Goal: Task Accomplishment & Management: Complete application form

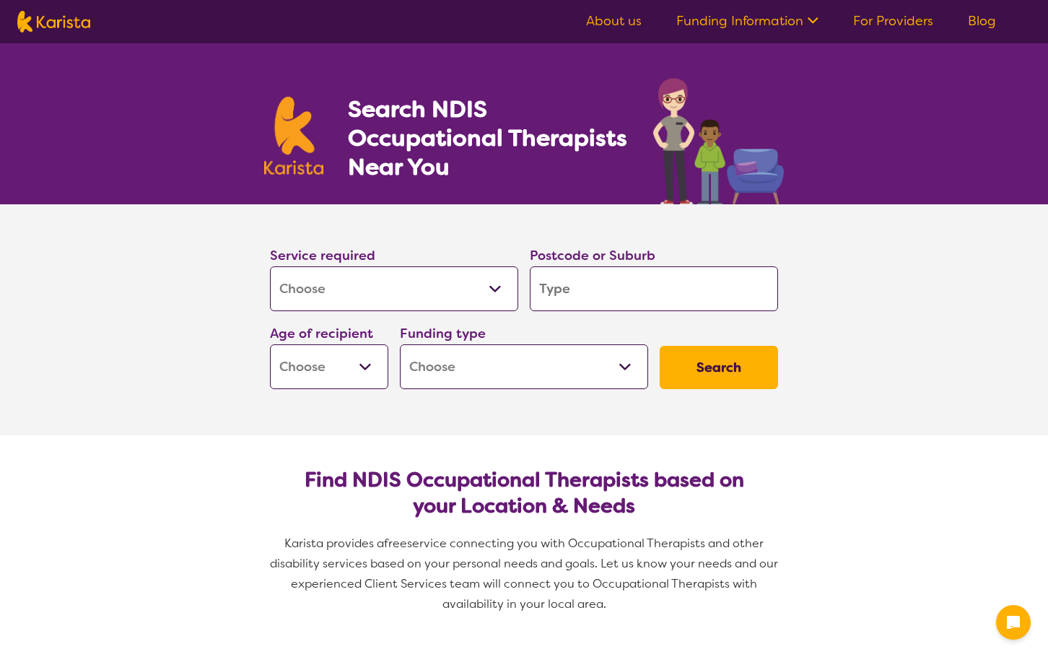
select select "[MEDICAL_DATA]"
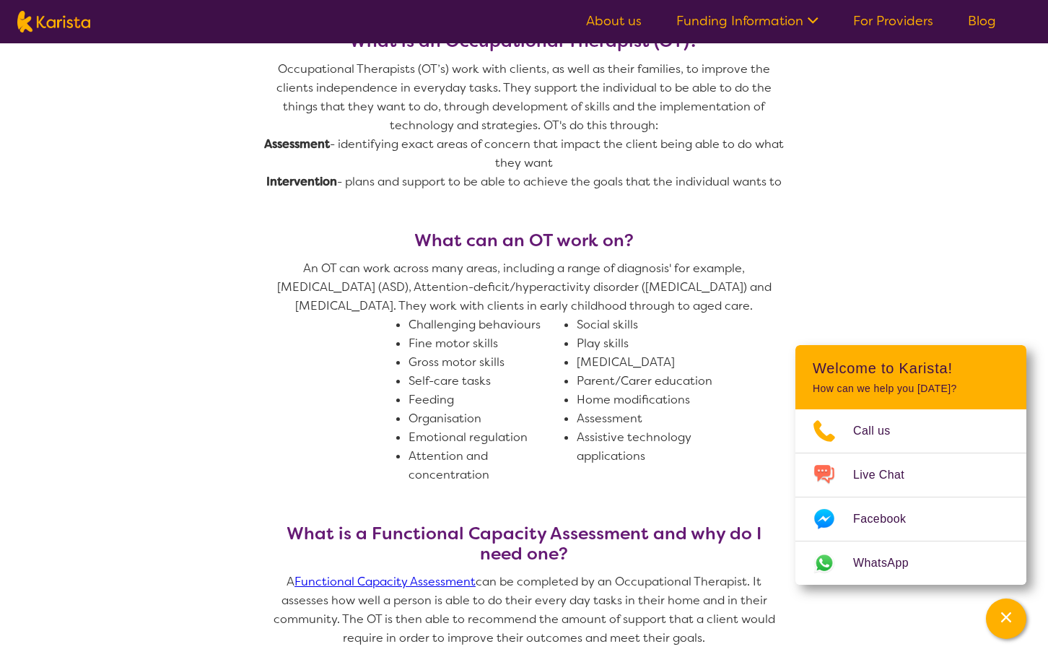
scroll to position [866, 0]
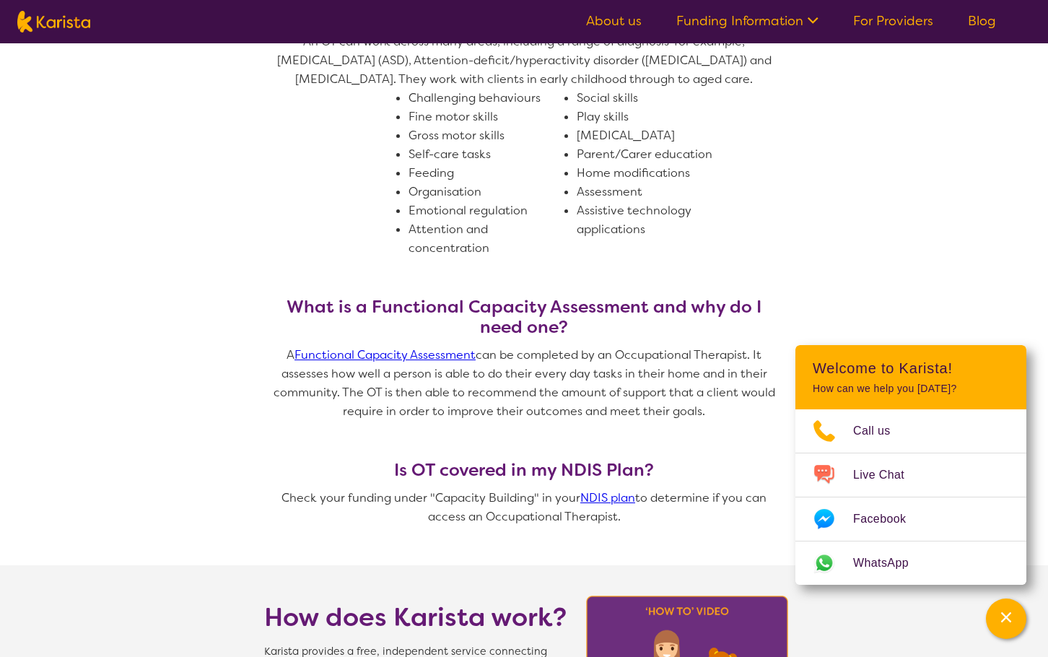
click at [994, 268] on section "What is an Occupational Therapist (OT)? Occupational Therapists (OT’s) work wit…" at bounding box center [524, 167] width 1048 height 795
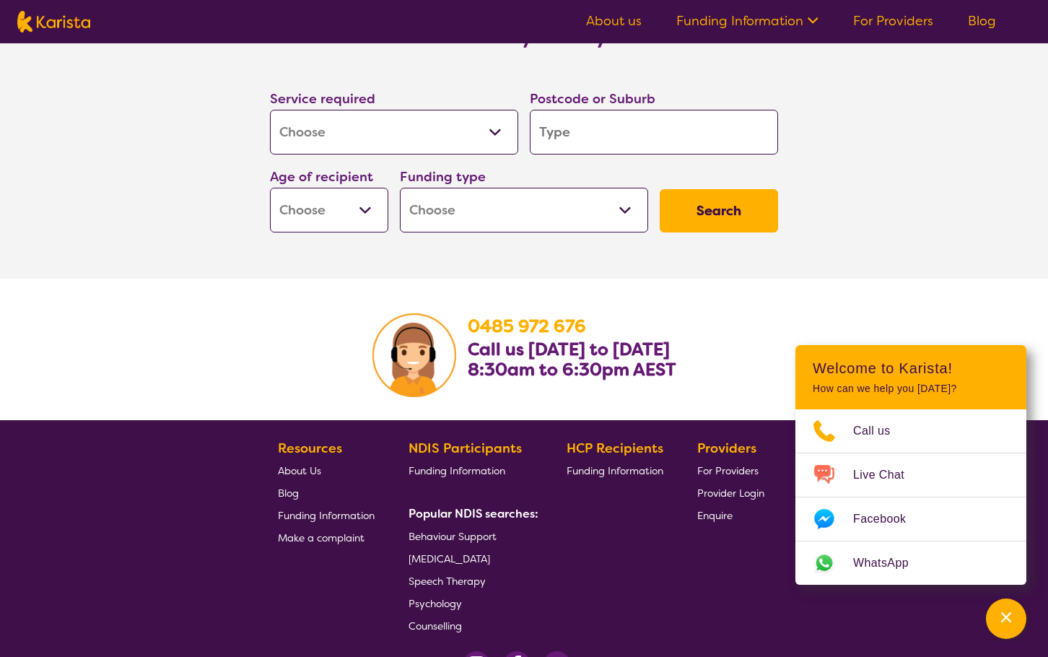
scroll to position [2237, 0]
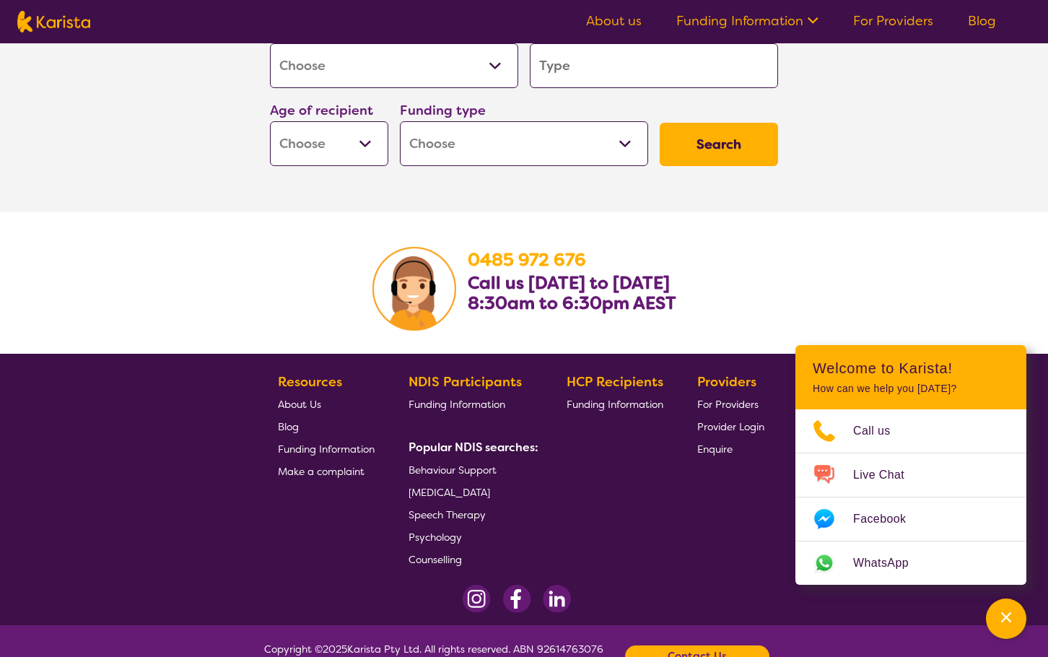
click at [665, 487] on div "HCP Recipients Funding Information" at bounding box center [617, 470] width 102 height 199
click at [441, 491] on span "[MEDICAL_DATA]" at bounding box center [449, 492] width 82 height 13
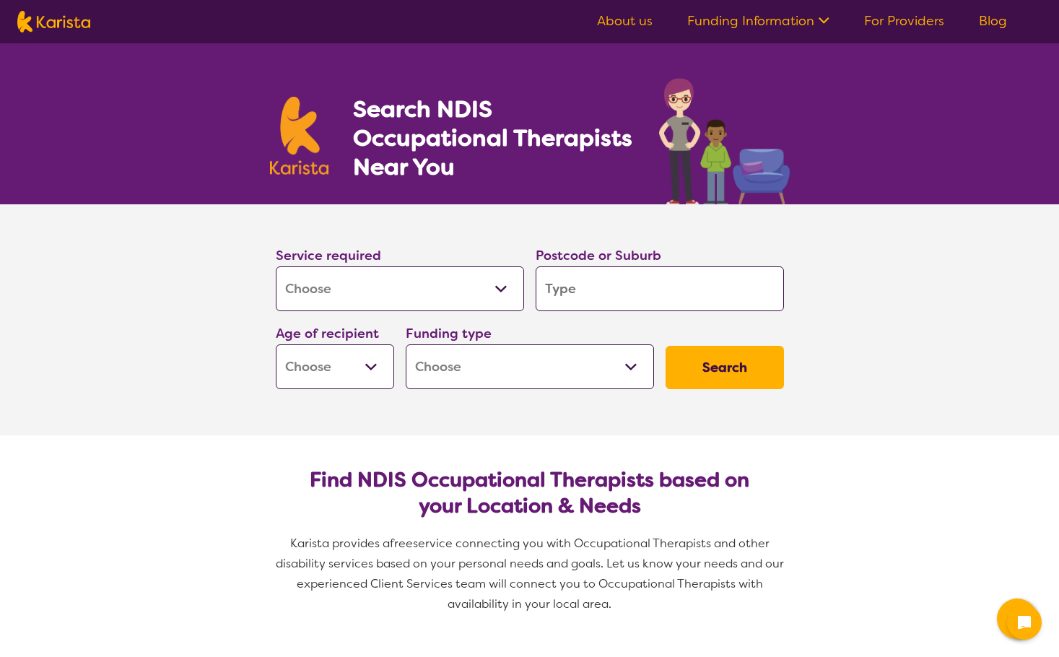
select select "[MEDICAL_DATA]"
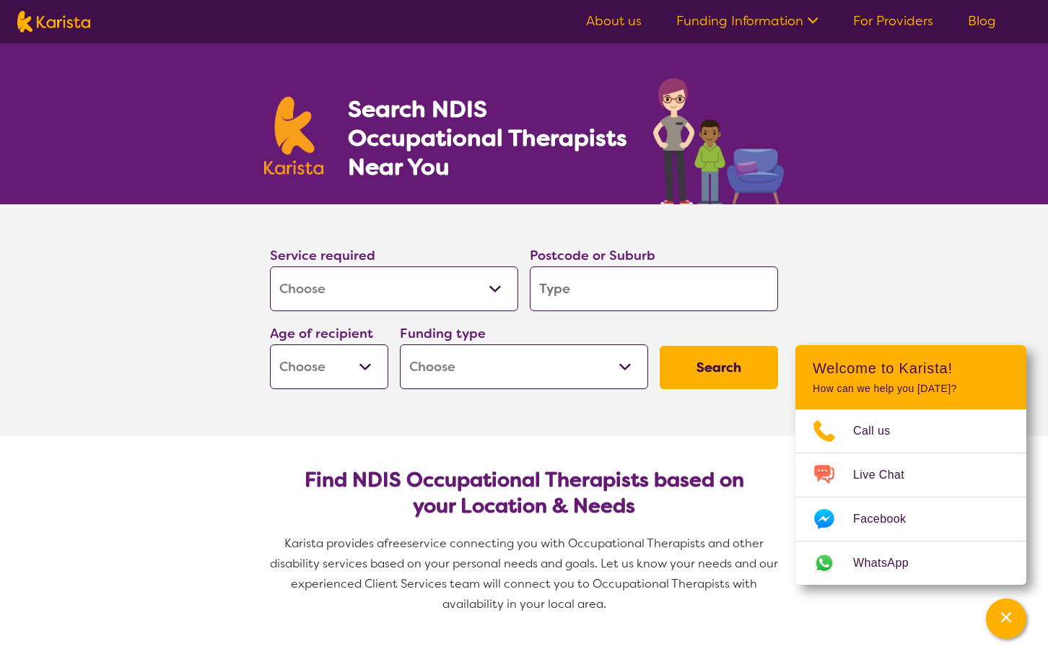
click at [561, 280] on input "search" at bounding box center [654, 288] width 248 height 45
type input "B"
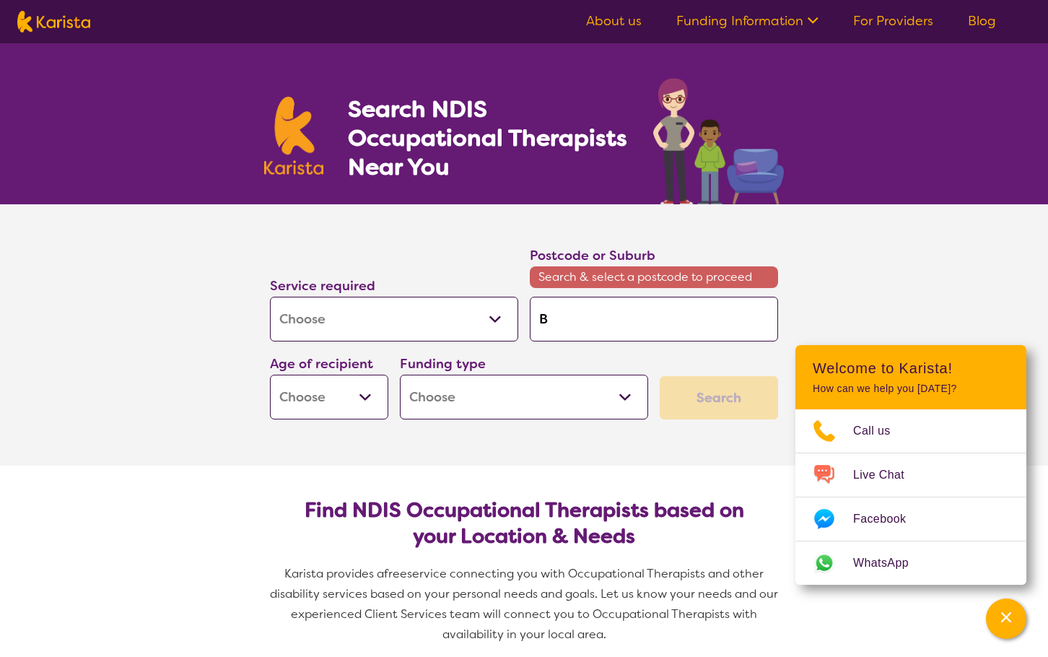
type input "Br"
type input "Bro"
type input "Brok"
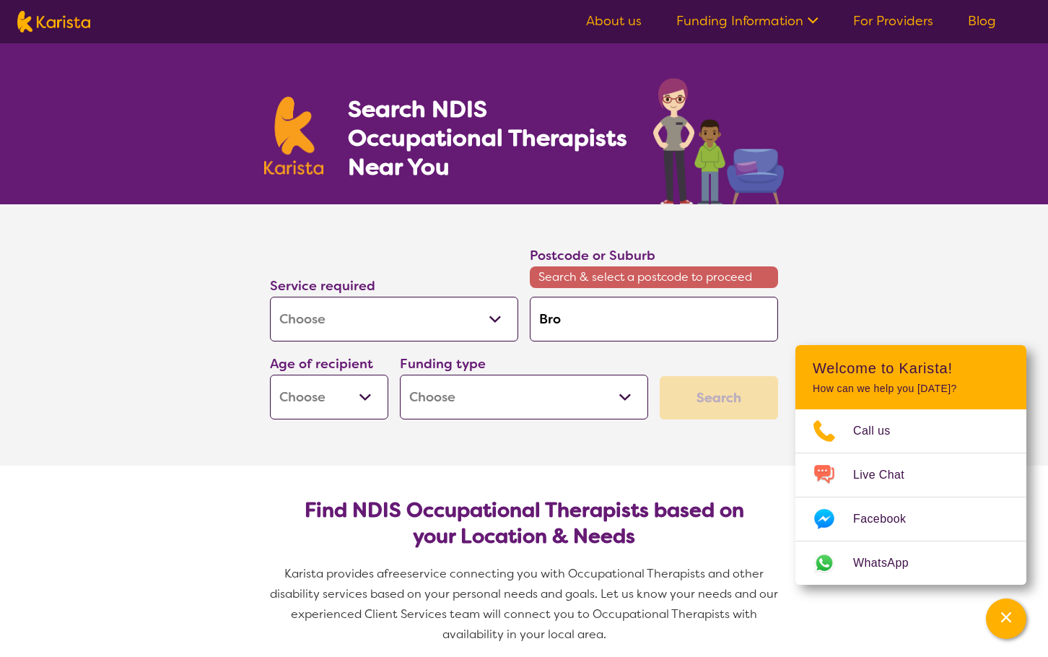
type input "Brok"
type input "Broke"
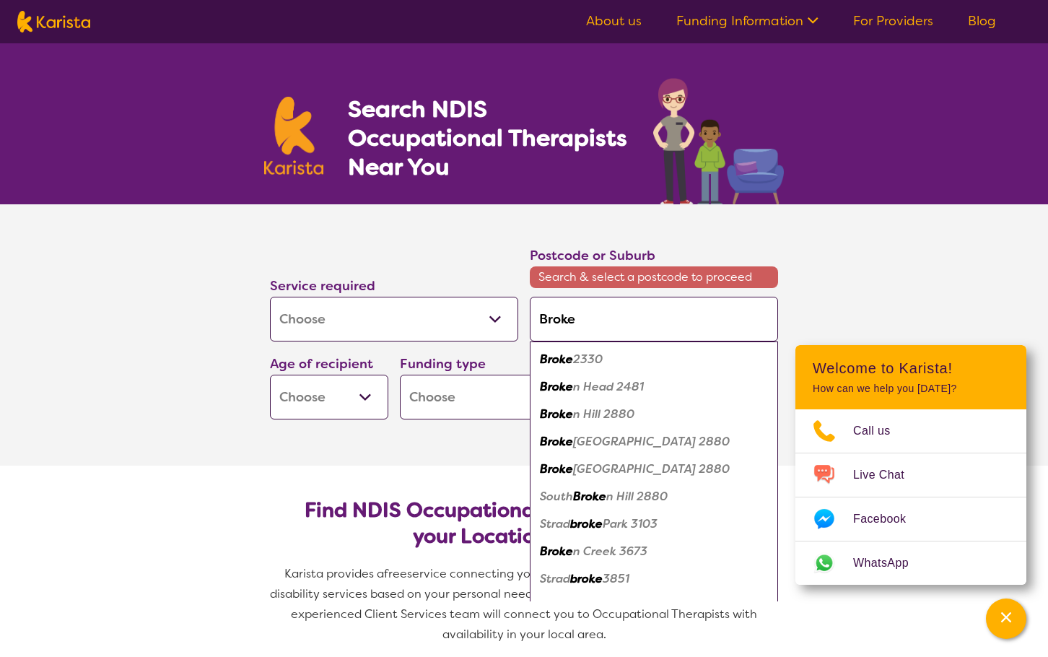
click at [584, 361] on em "2330" at bounding box center [588, 358] width 30 height 15
type input "2330"
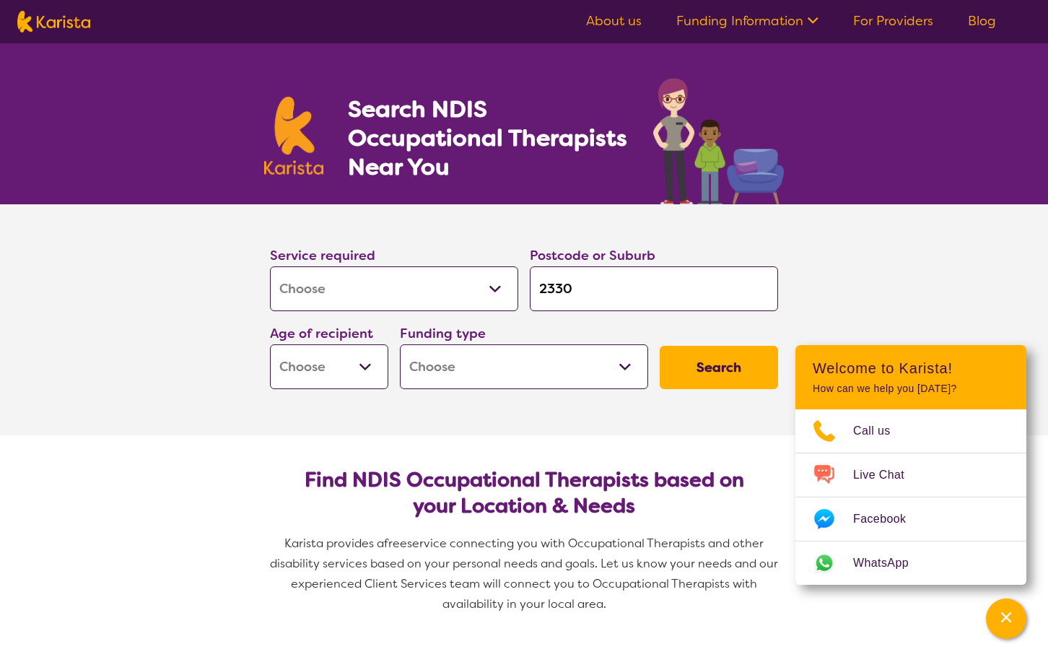
click at [324, 378] on select "Early Childhood - 0 to 9 Child - 10 to 11 Adolescent - 12 to 17 Adult - 18 to 6…" at bounding box center [329, 366] width 118 height 45
select select "AS"
click at [270, 344] on select "Early Childhood - 0 to 9 Child - 10 to 11 Adolescent - 12 to 17 Adult - 18 to 6…" at bounding box center [329, 366] width 118 height 45
select select "AS"
click at [478, 371] on select "Home Care Package (HCP) National Disability Insurance Scheme (NDIS) I don't know" at bounding box center [524, 366] width 248 height 45
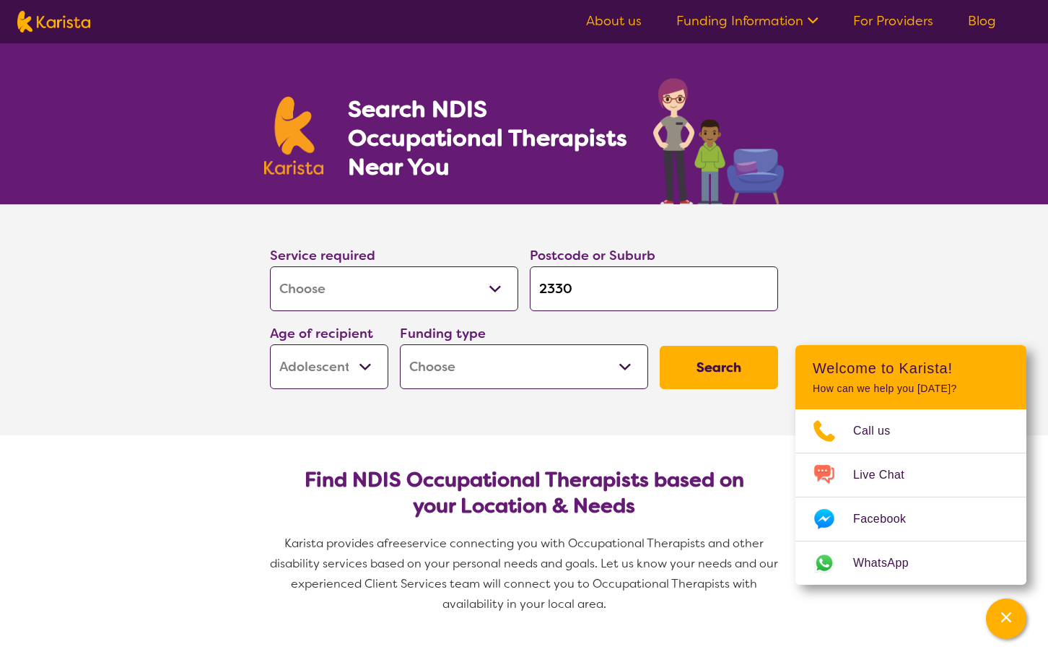
select select "NDIS"
click at [400, 344] on select "Home Care Package (HCP) National Disability Insurance Scheme (NDIS) I don't know" at bounding box center [524, 366] width 248 height 45
select select "NDIS"
click at [691, 369] on button "Search" at bounding box center [719, 367] width 118 height 43
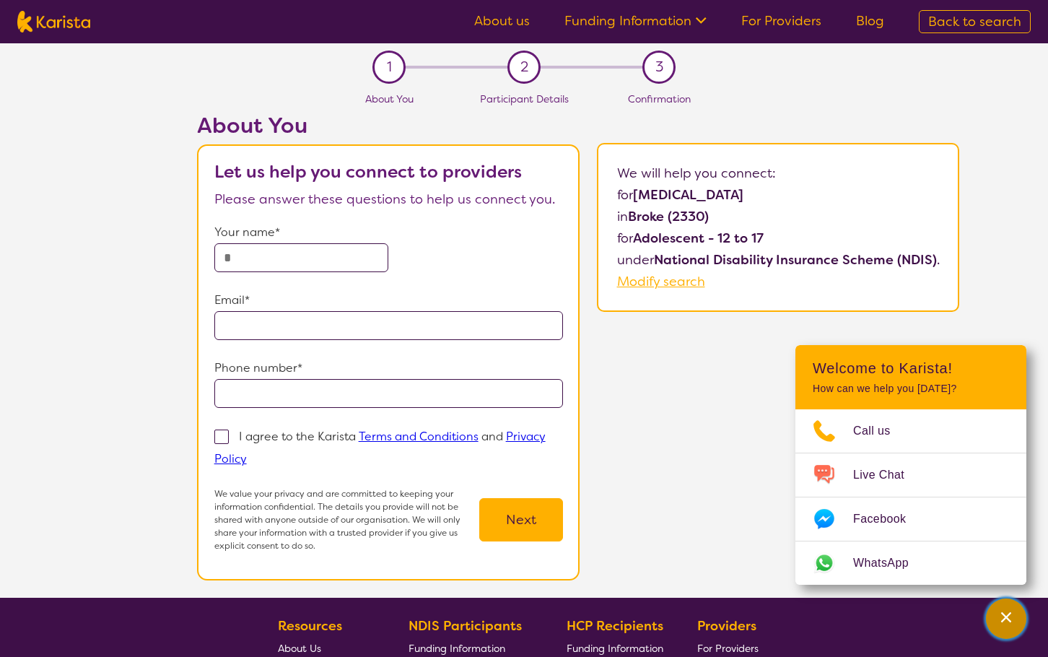
click at [1022, 621] on button "Channel Menu" at bounding box center [1006, 618] width 40 height 40
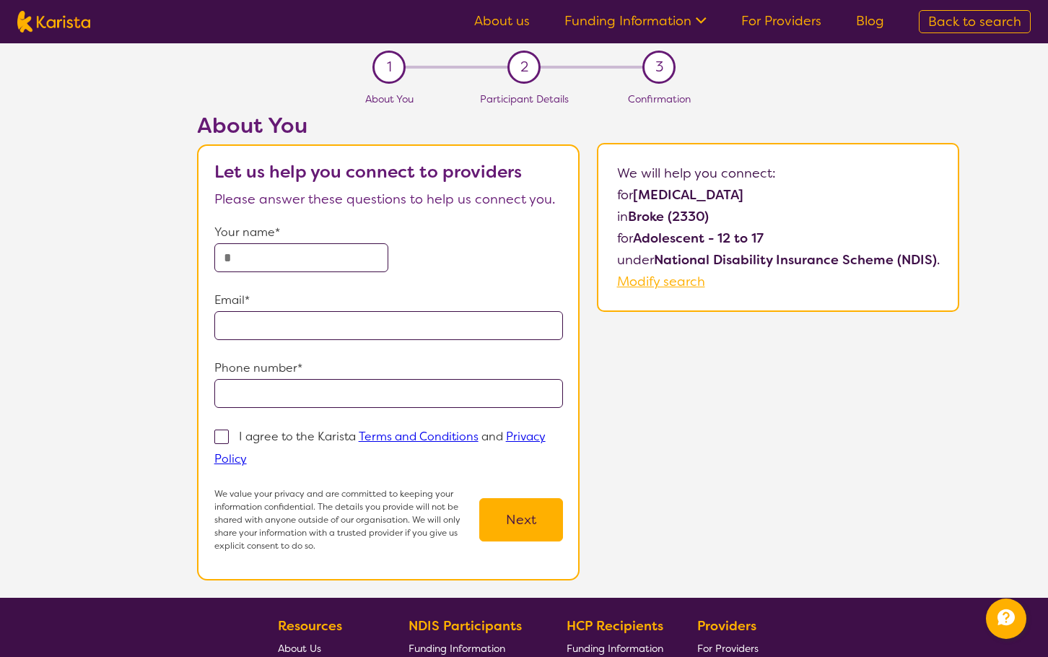
click at [328, 251] on input "text" at bounding box center [301, 257] width 175 height 29
type input "**********"
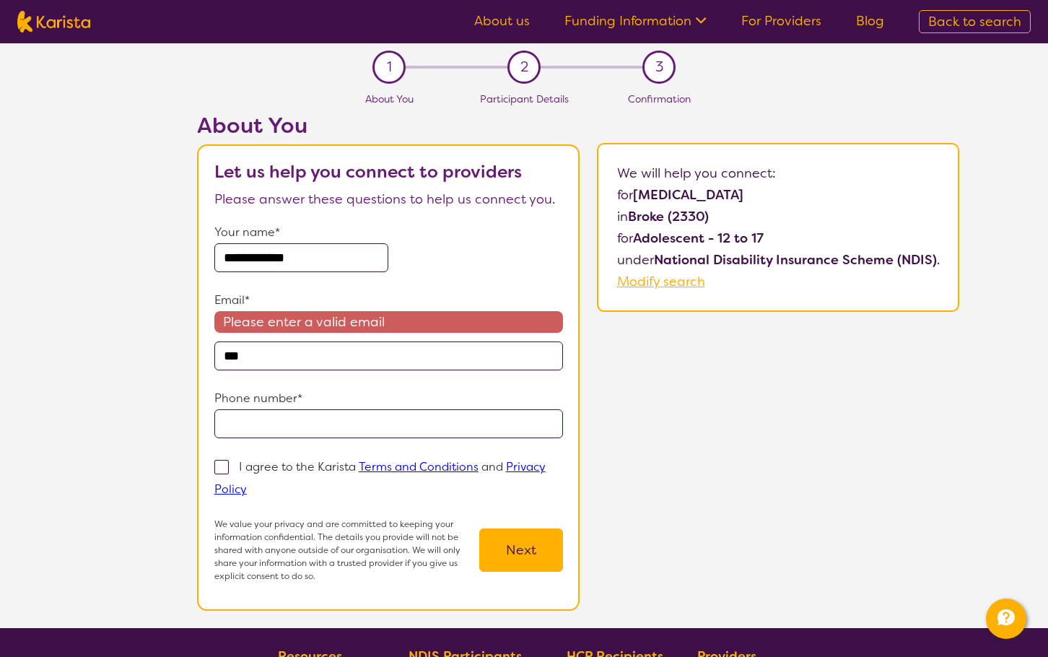
type input "**********"
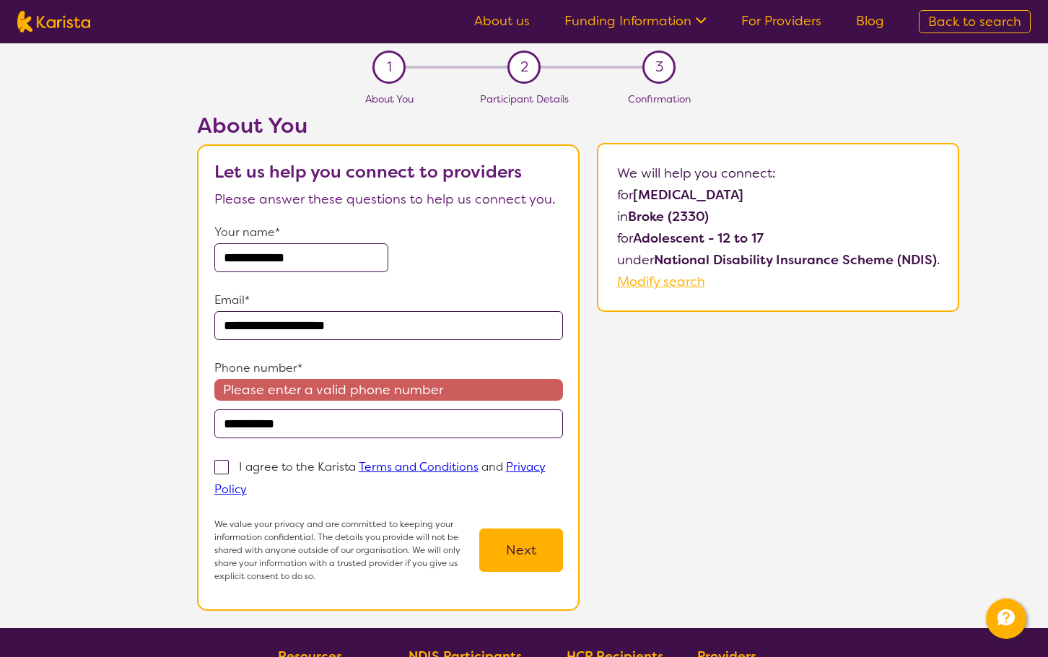
type input "**********"
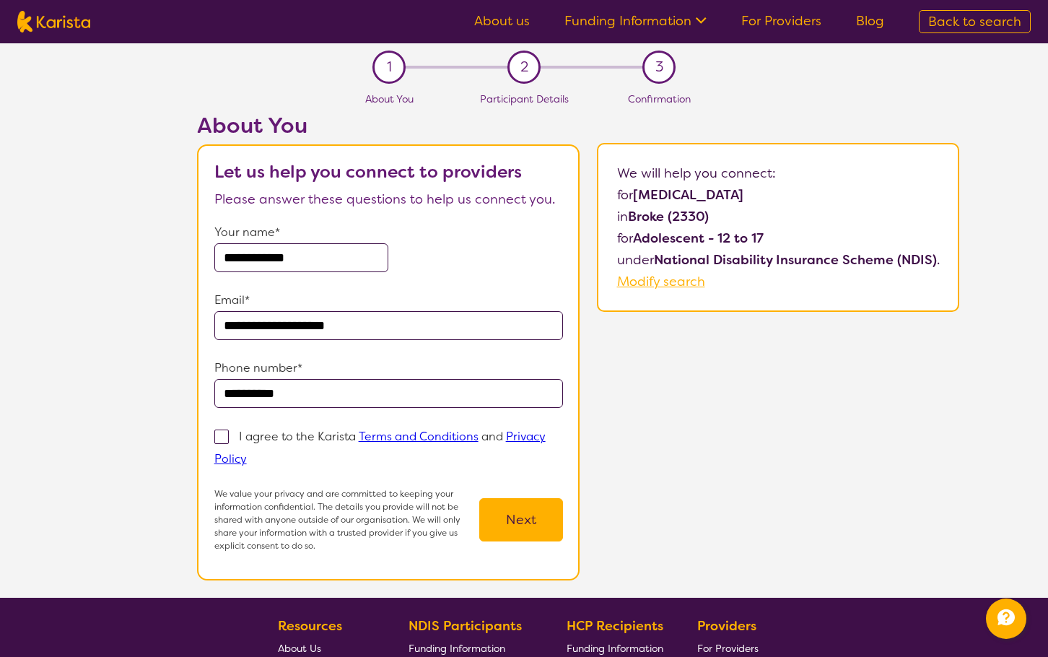
click at [222, 433] on span at bounding box center [221, 436] width 14 height 14
click at [247, 453] on input "I agree to the Karista Terms and Conditions and Privacy Policy" at bounding box center [251, 457] width 9 height 9
checkbox input "true"
click at [534, 522] on button "Next" at bounding box center [521, 519] width 84 height 43
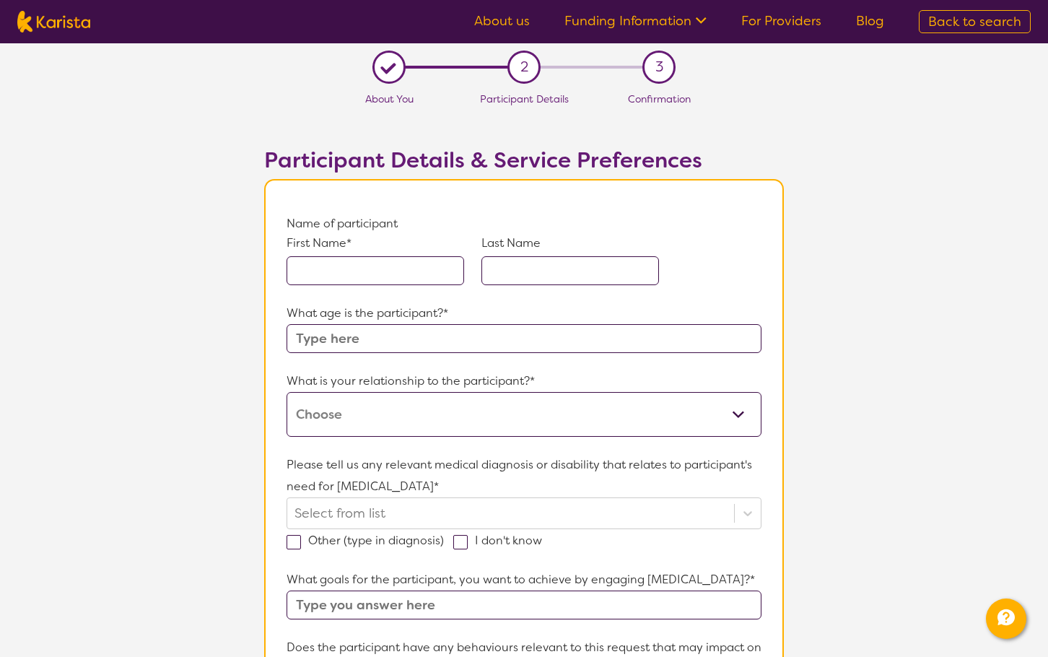
click at [384, 278] on input "text" at bounding box center [375, 270] width 178 height 29
type input "Aliki"
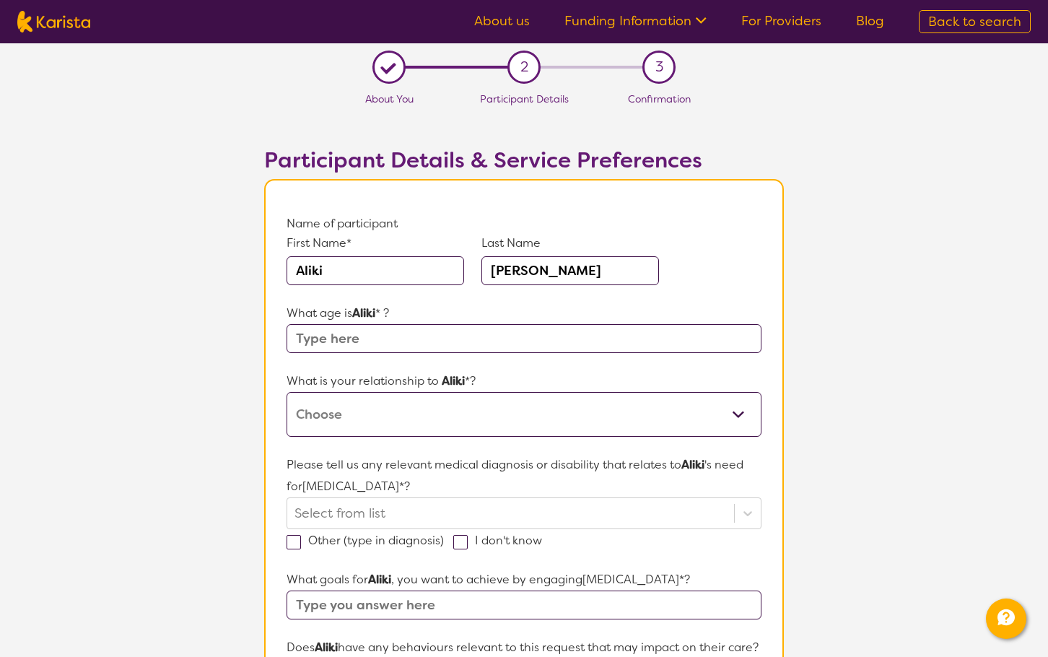
type input "Jones"
type input "15"
select select "I am their parent"
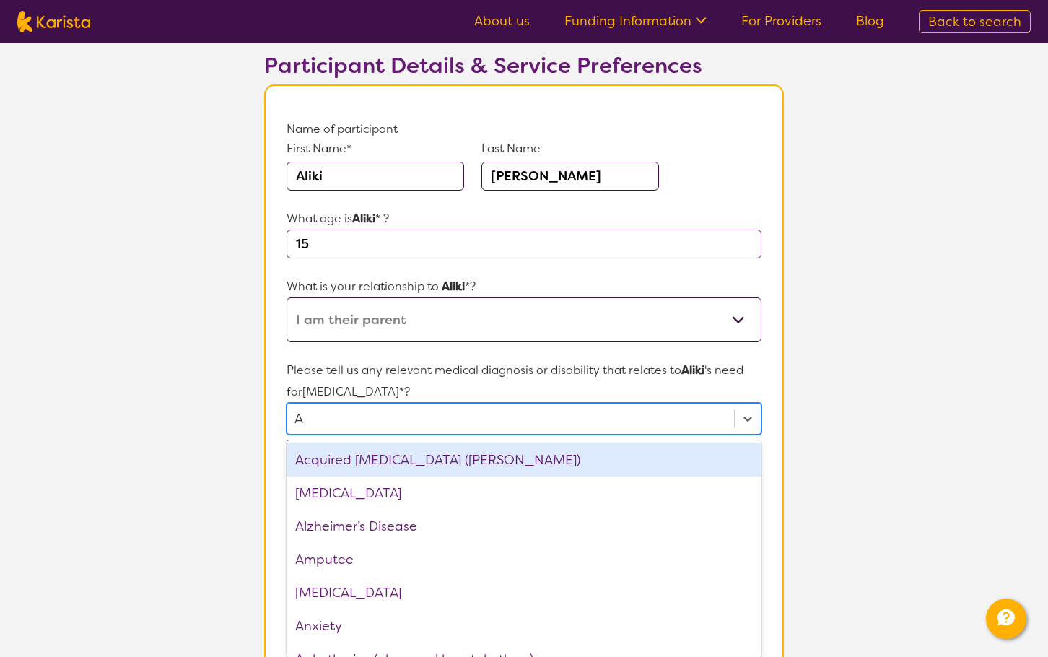
scroll to position [100, 0]
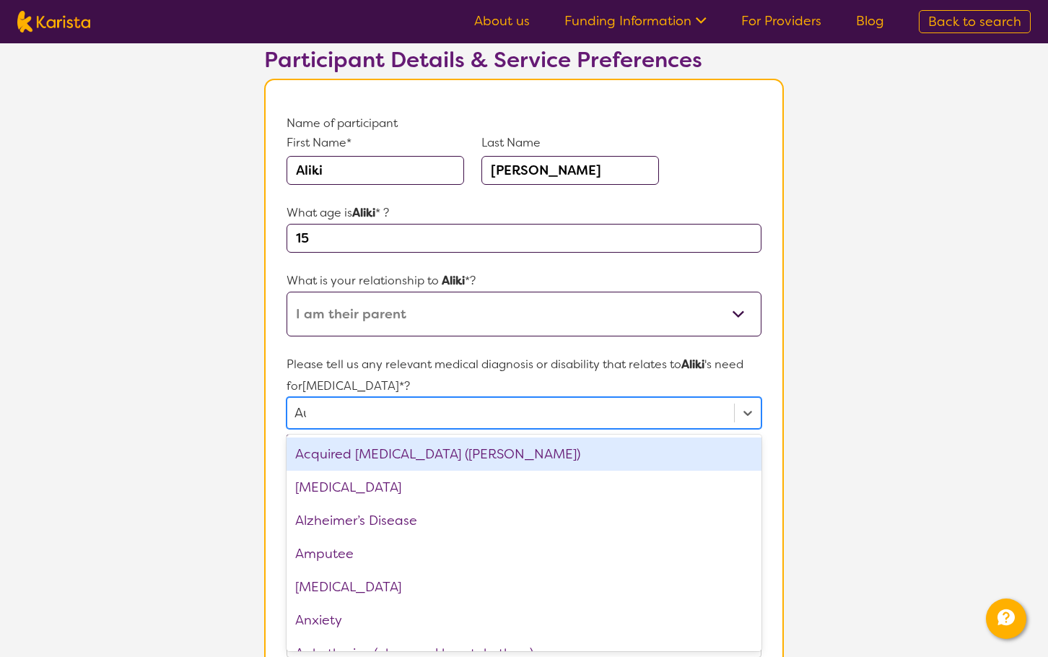
type input "Aut"
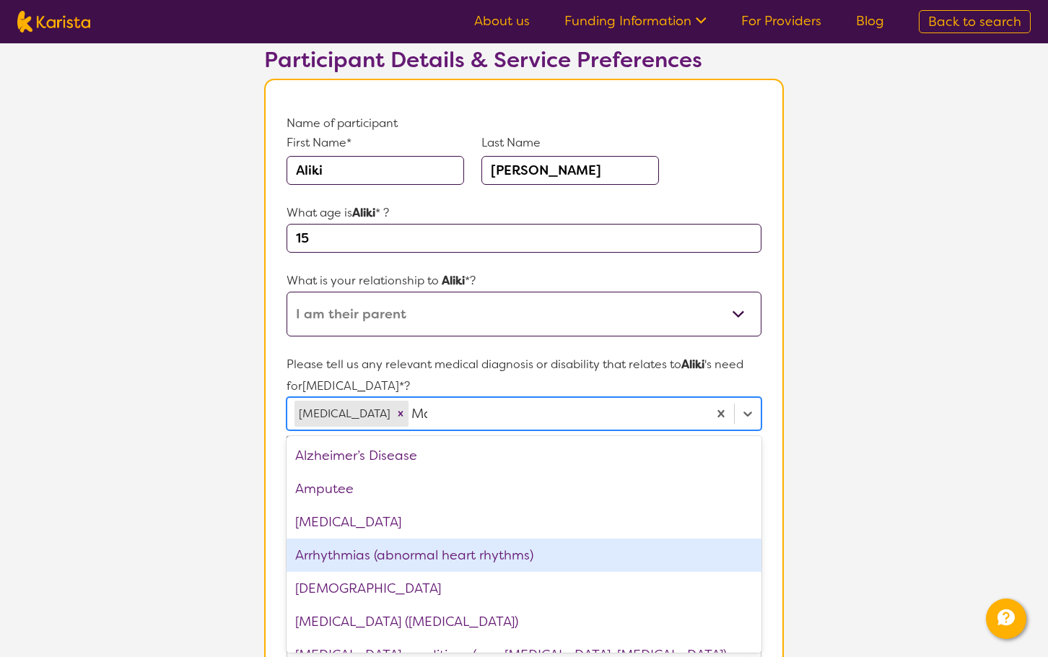
type input "M"
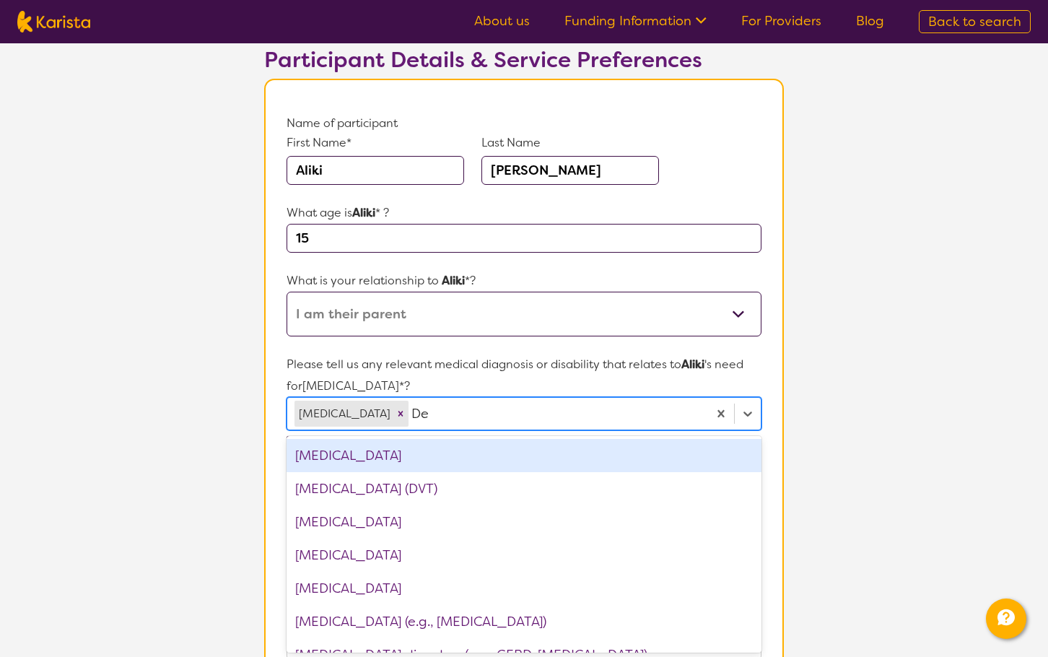
type input "Dep"
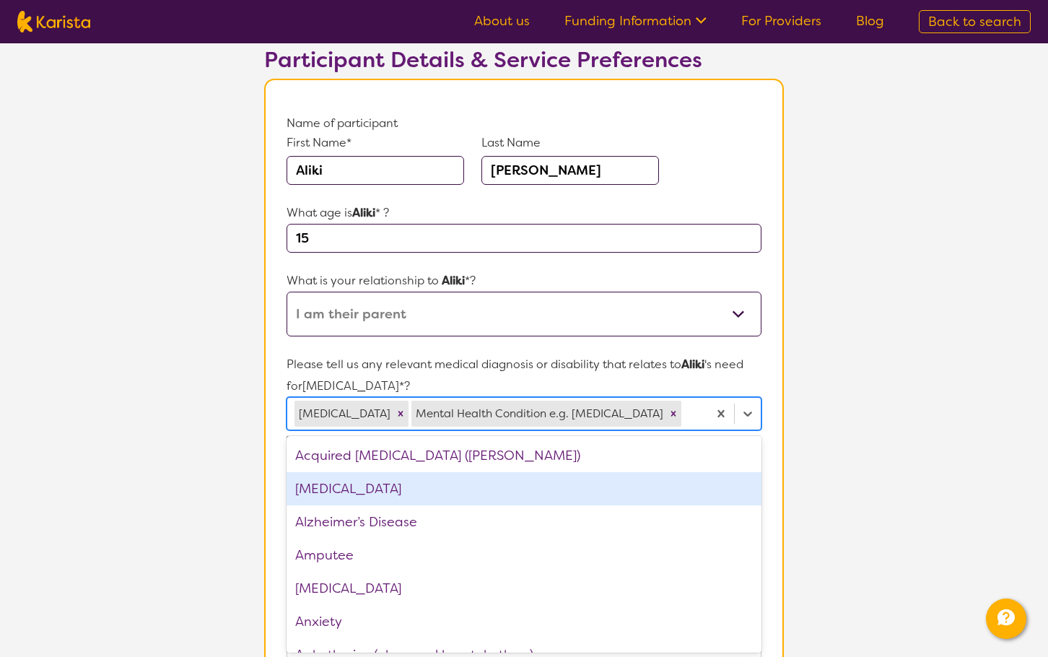
click at [317, 493] on div "ADHD" at bounding box center [523, 488] width 475 height 33
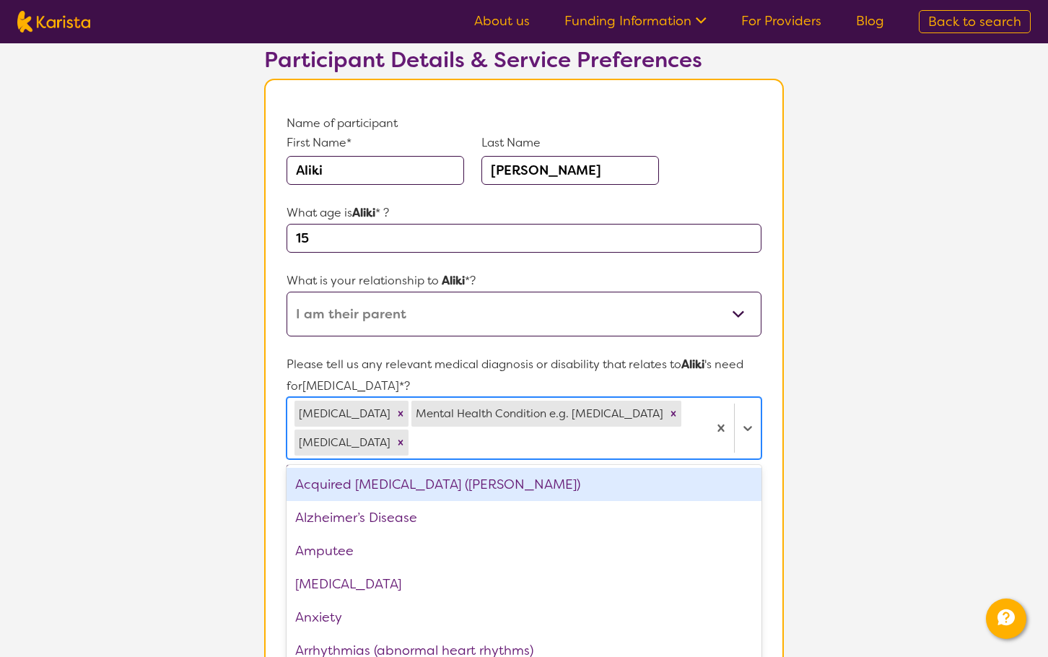
click at [234, 466] on section "L About You 2 Participant Details 3 Confirmation Participant Details & Service …" at bounding box center [524, 583] width 1048 height 1281
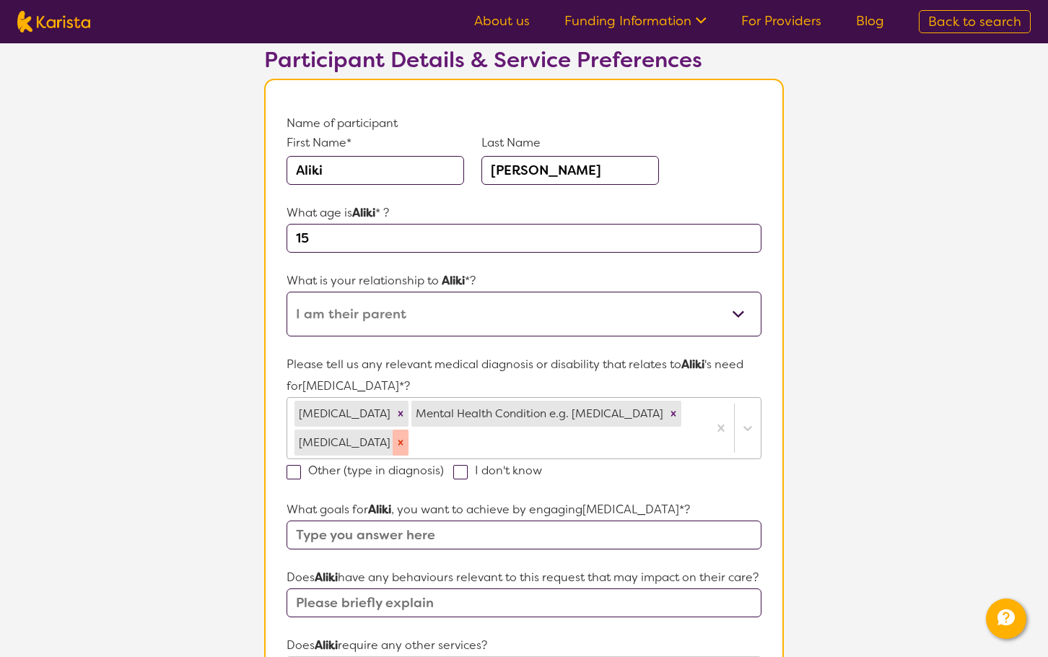
click at [393, 450] on div "Remove ADHD" at bounding box center [401, 442] width 16 height 26
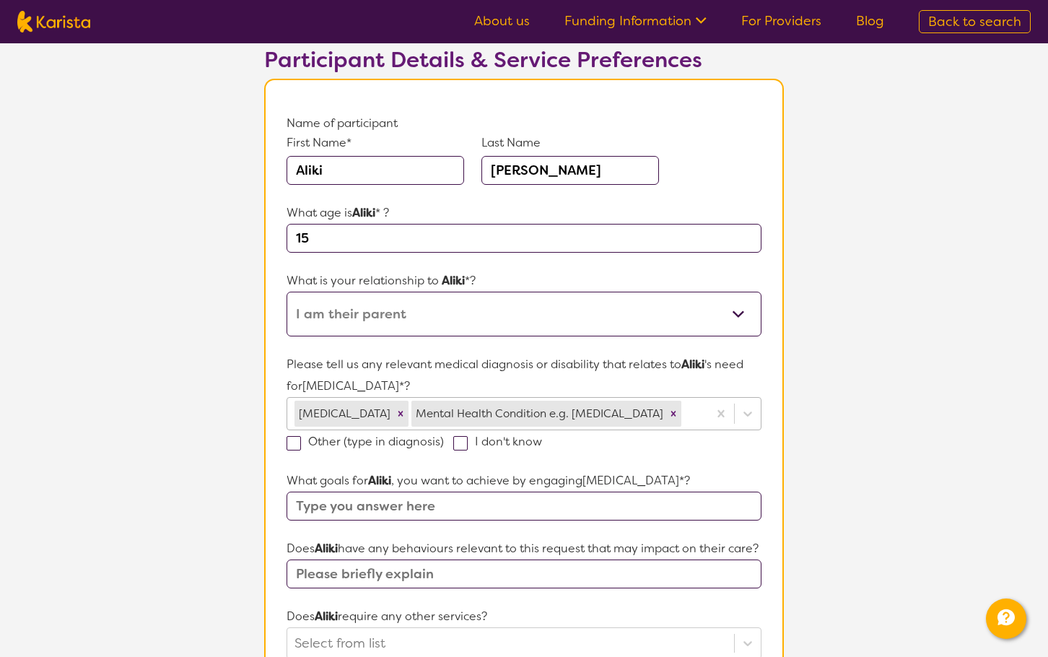
click at [340, 501] on input "text" at bounding box center [523, 505] width 475 height 29
type input "Ali struggles with most basic everyday activities at the moment. showering etc …"
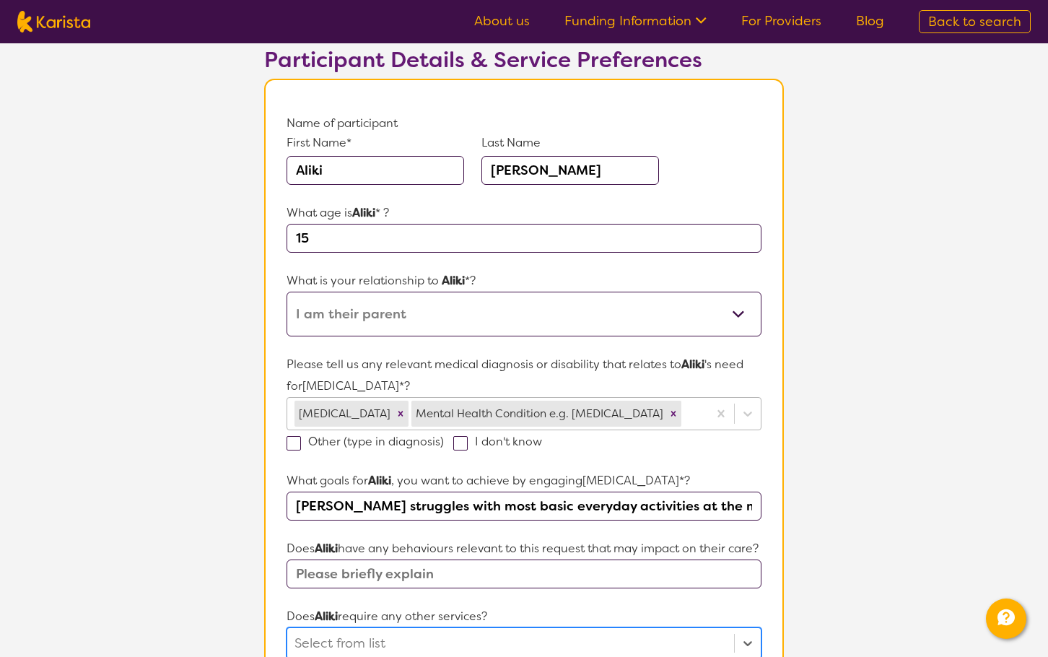
scroll to position [119, 0]
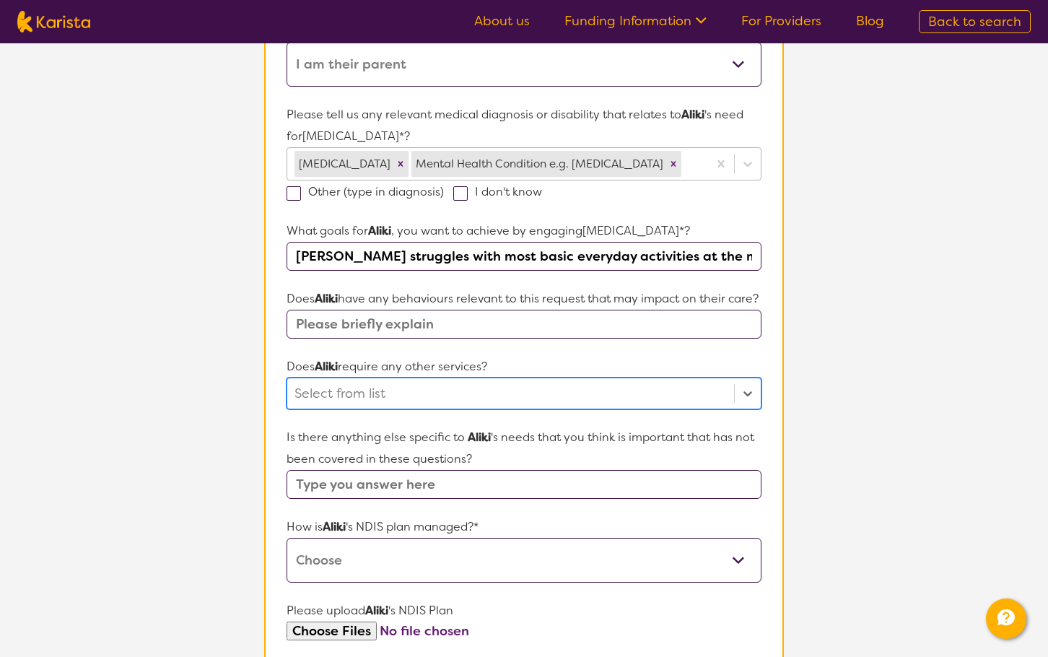
click at [409, 406] on div at bounding box center [510, 393] width 432 height 25
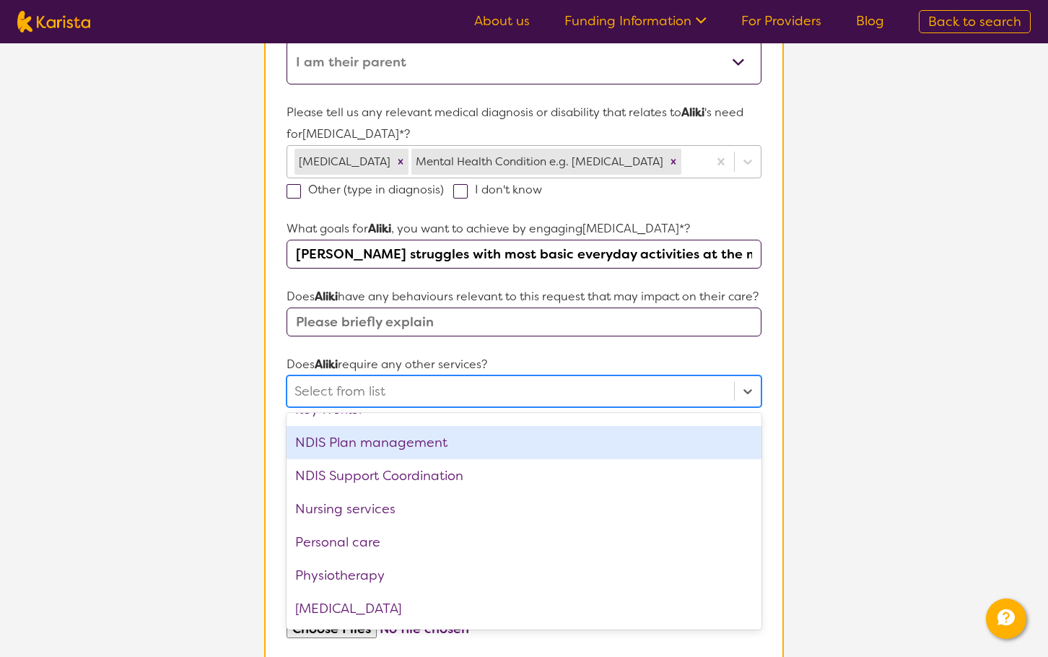
scroll to position [361, 0]
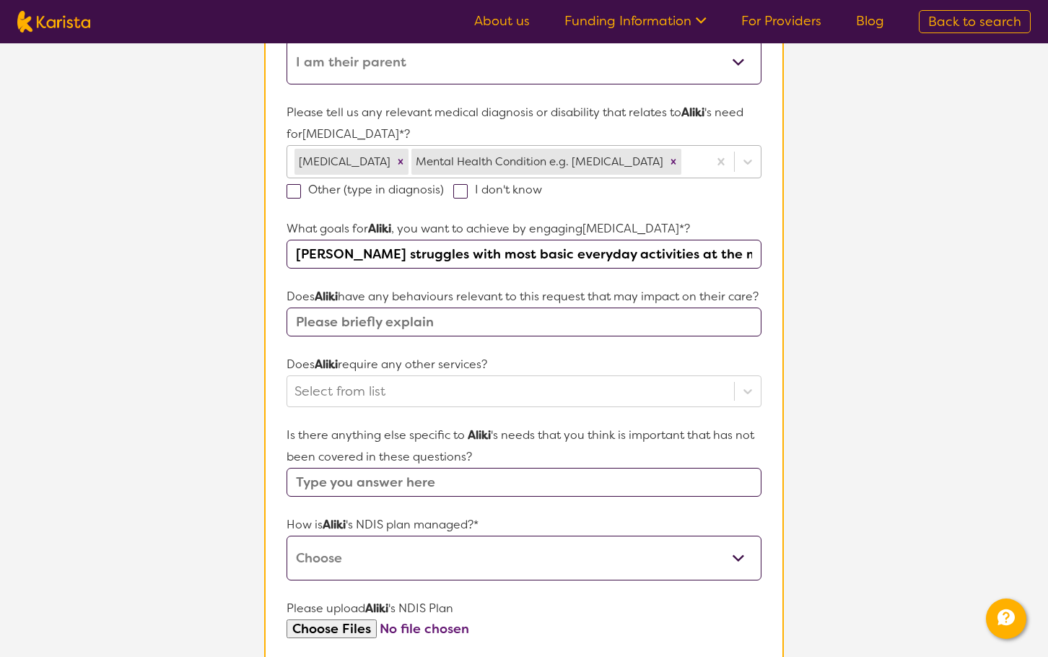
click at [200, 513] on section "L About You 2 Participant Details 3 Confirmation Participant Details & Service …" at bounding box center [524, 317] width 1048 height 1252
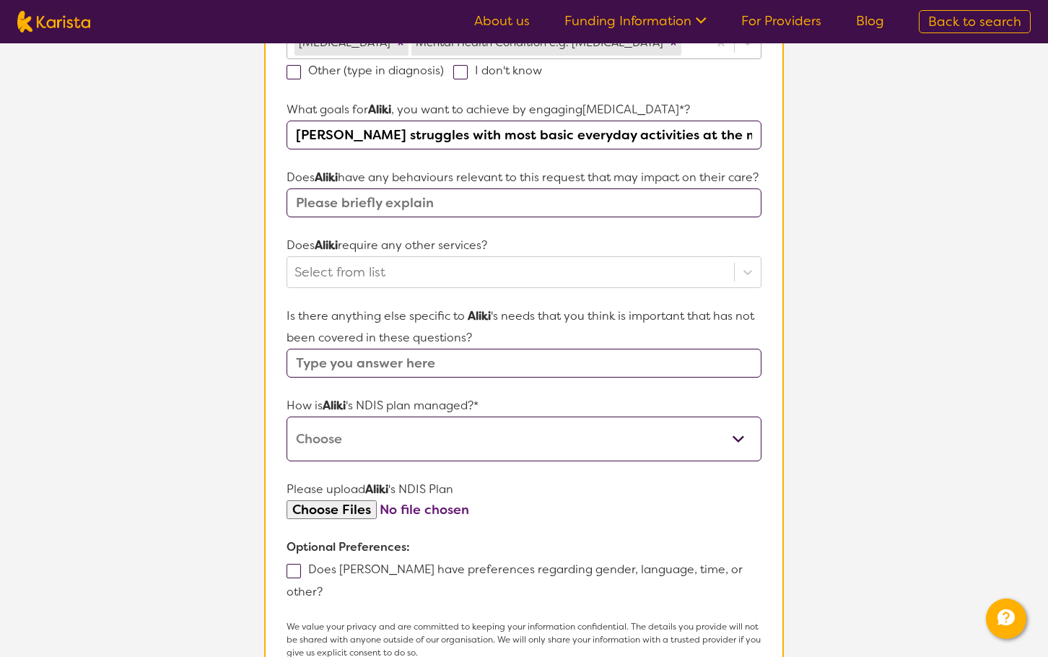
scroll to position [496, 0]
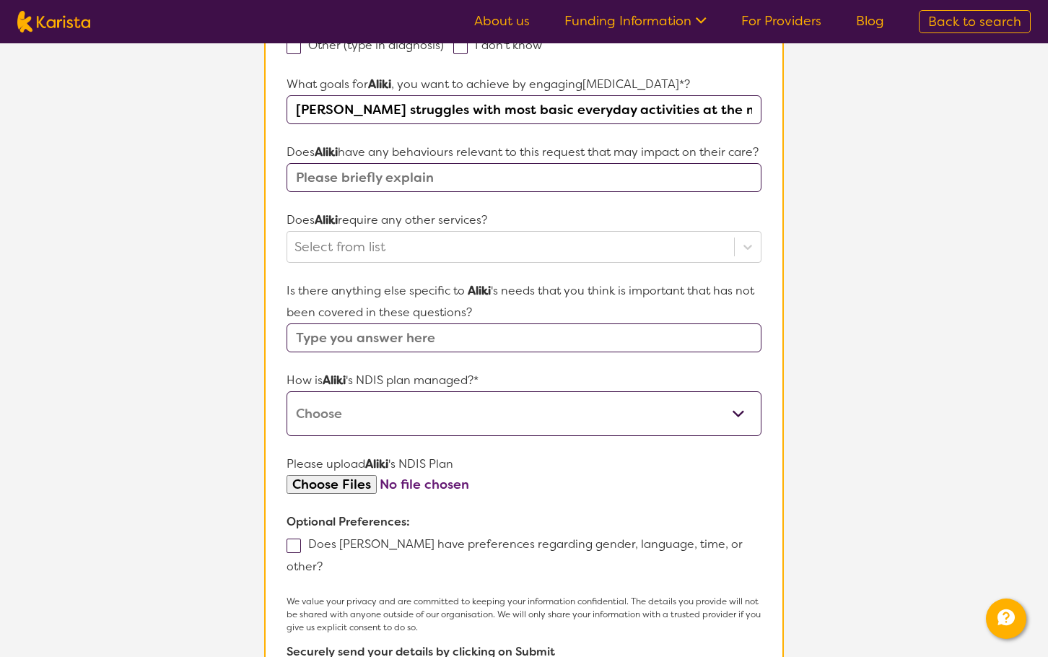
click at [411, 352] on input "text" at bounding box center [523, 337] width 475 height 29
click at [468, 352] on input "text" at bounding box center [523, 337] width 475 height 29
type input "a"
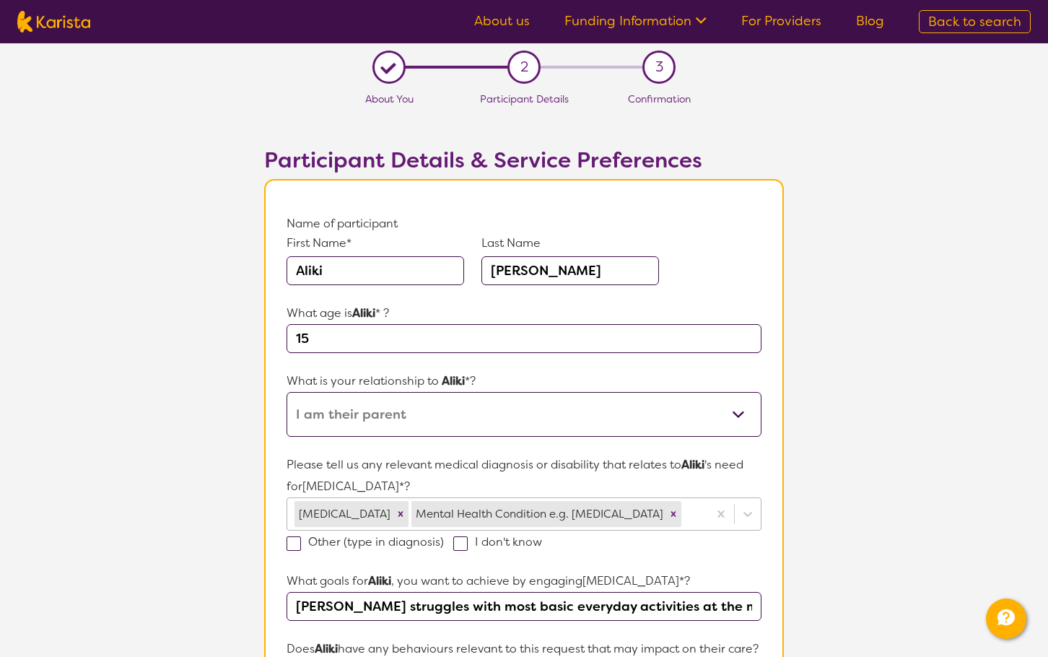
type input "Ali also shows"
click at [515, 18] on link "About us" at bounding box center [502, 20] width 56 height 17
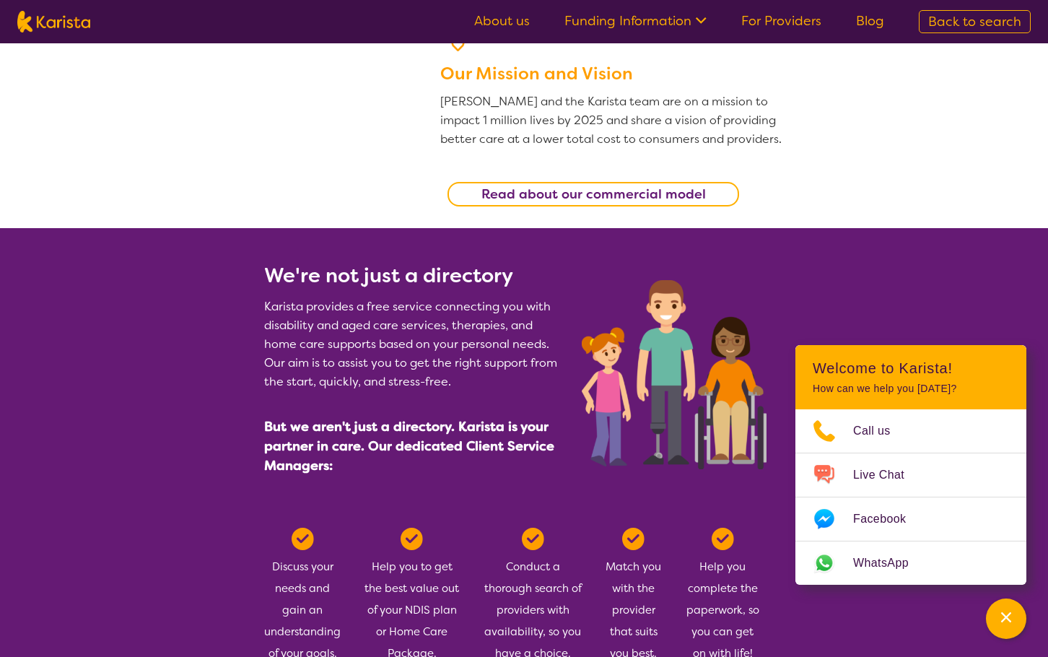
scroll to position [144, 0]
